Goal: Transaction & Acquisition: Book appointment/travel/reservation

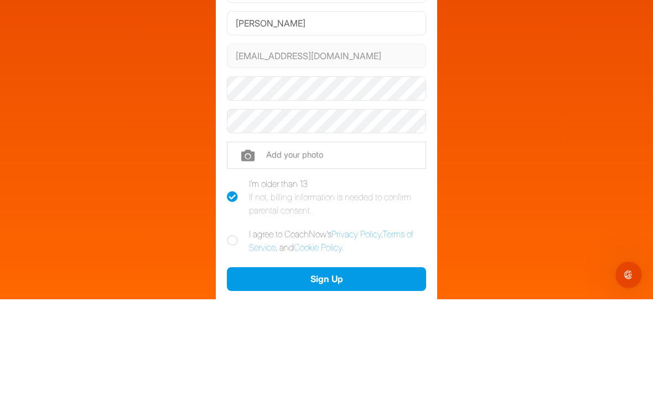
scroll to position [18, 0]
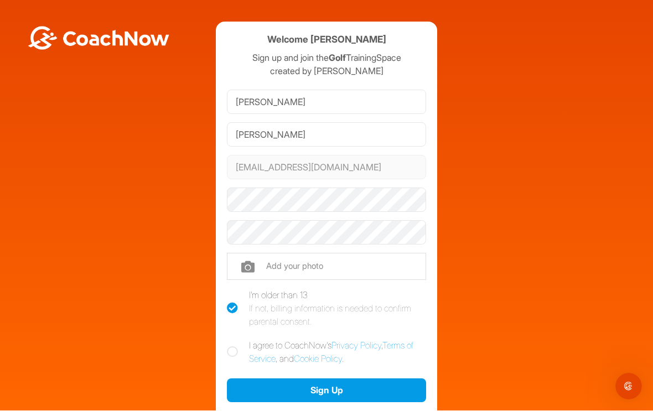
click at [240, 339] on label "I agree to CoachNow's Privacy Policy , Terms of Service , and Cookie Policy ." at bounding box center [326, 352] width 199 height 27
click at [234, 339] on input "I agree to CoachNow's Privacy Policy , Terms of Service , and Cookie Policy ." at bounding box center [230, 342] width 7 height 7
checkbox input "true"
click at [356, 379] on button "Sign Up" at bounding box center [326, 391] width 199 height 24
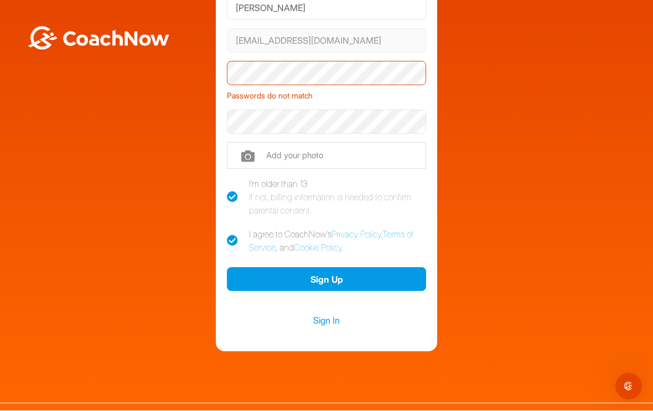
scroll to position [126, 0]
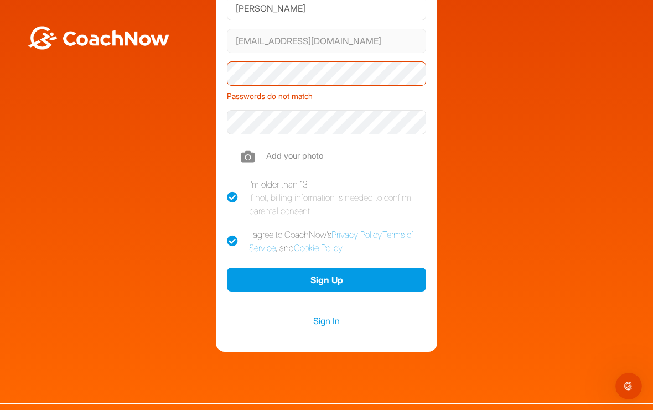
click at [329, 314] on link "Sign In" at bounding box center [326, 321] width 199 height 14
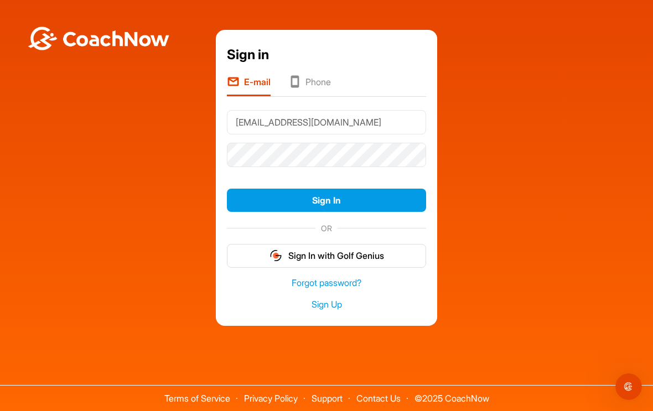
type input "[EMAIL_ADDRESS][DOMAIN_NAME]"
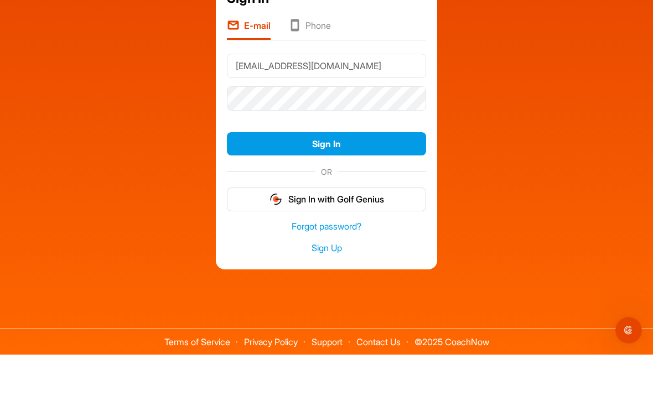
click at [361, 189] on button "Sign In" at bounding box center [326, 201] width 199 height 24
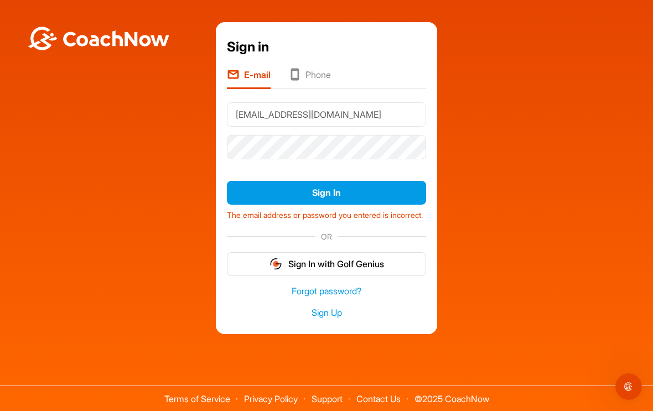
click at [384, 181] on button "Sign In" at bounding box center [326, 193] width 199 height 24
click at [359, 287] on link "Forgot password?" at bounding box center [326, 291] width 199 height 13
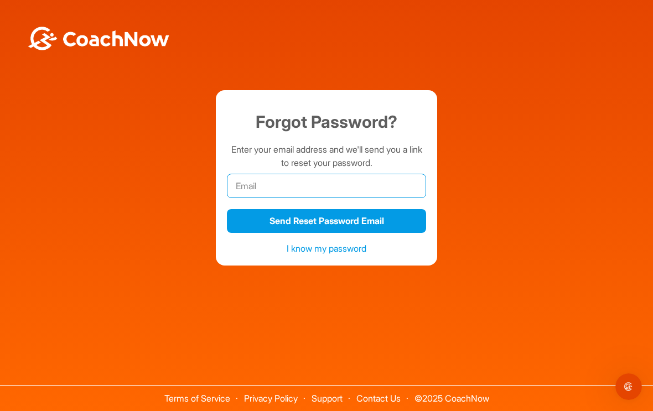
click at [255, 181] on input "email" at bounding box center [326, 186] width 199 height 24
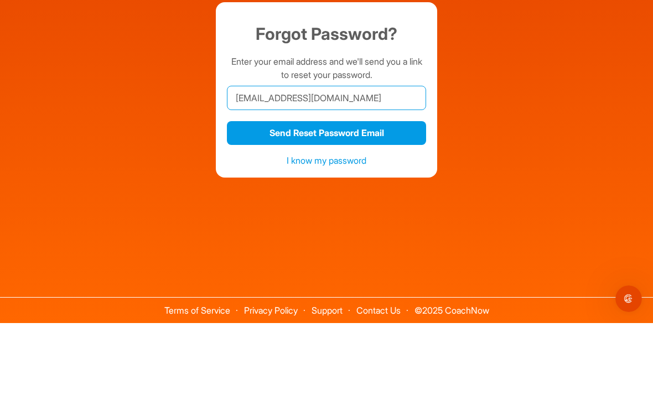
type input "[EMAIL_ADDRESS][DOMAIN_NAME]"
click at [382, 209] on button "Send Reset Password Email" at bounding box center [326, 221] width 199 height 24
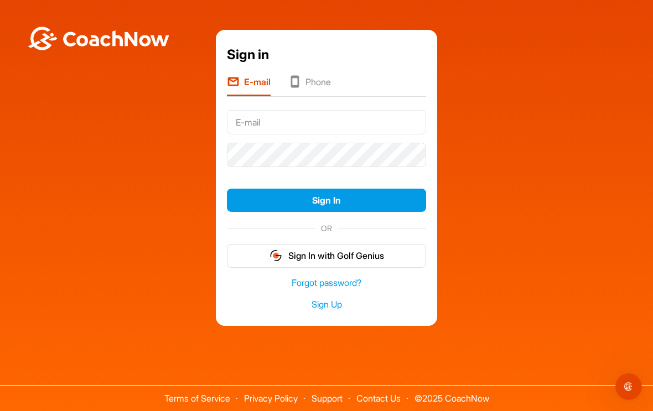
scroll to position [18, 0]
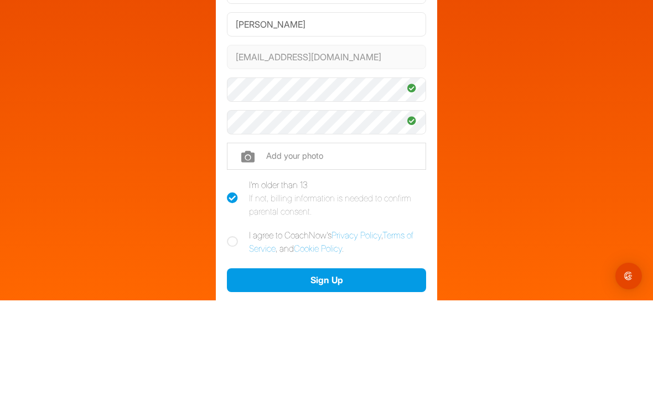
scroll to position [18, 0]
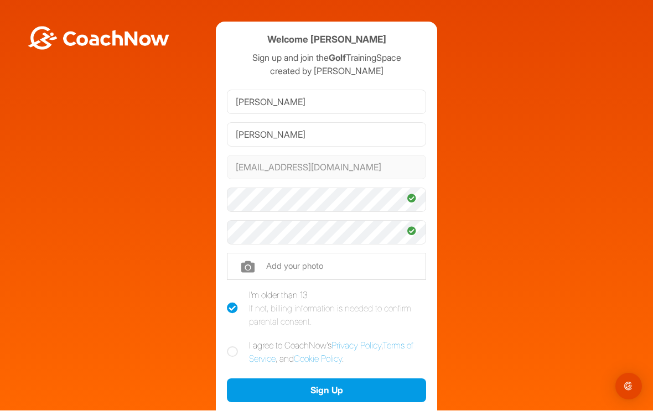
click at [231, 347] on icon at bounding box center [232, 352] width 11 height 11
click at [231, 339] on input "I agree to CoachNow's Privacy Policy , Terms of Service , and Cookie Policy ." at bounding box center [230, 342] width 7 height 7
checkbox input "true"
click at [349, 379] on button "Sign Up" at bounding box center [326, 391] width 199 height 24
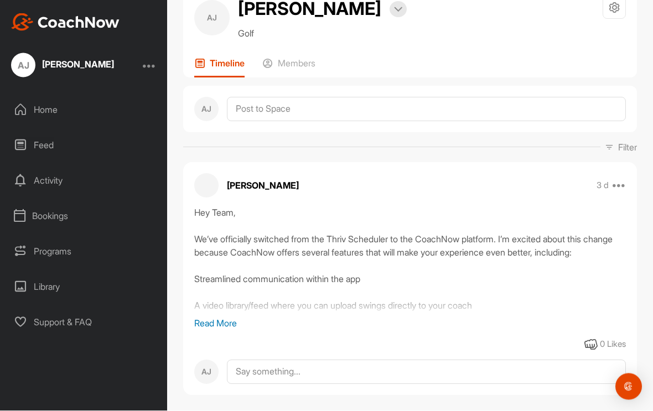
click at [222, 324] on p "Read More" at bounding box center [410, 323] width 432 height 13
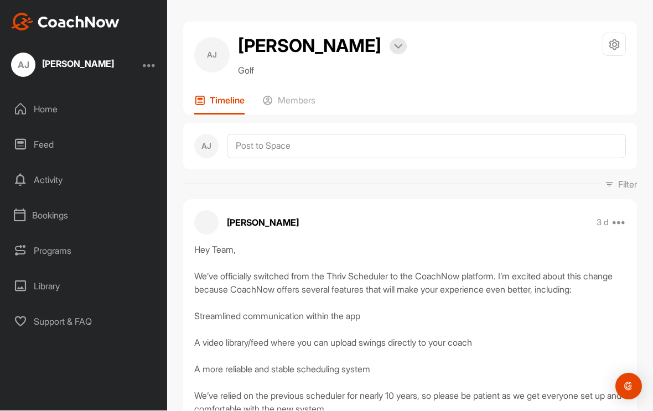
click at [49, 215] on div "Bookings" at bounding box center [84, 216] width 156 height 28
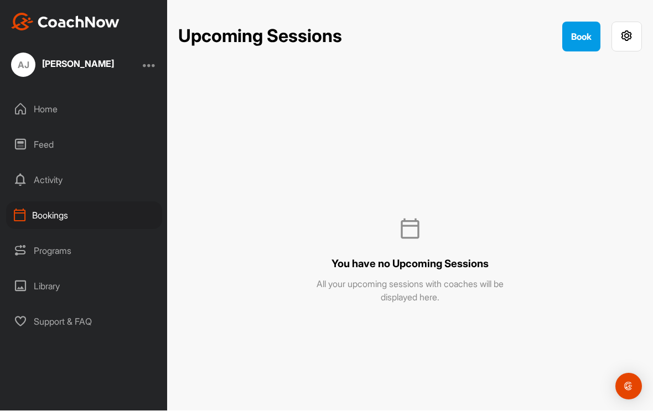
click at [575, 32] on button "Book" at bounding box center [581, 37] width 38 height 30
